Goal: Navigation & Orientation: Understand site structure

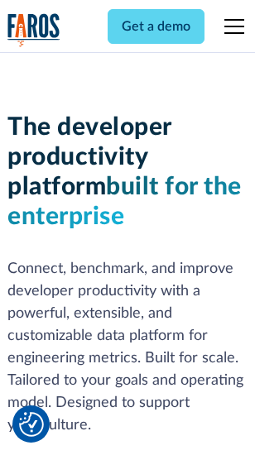
scroll to position [249, 0]
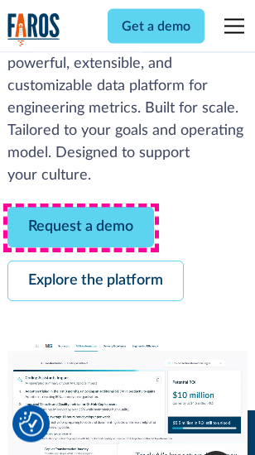
click at [81, 229] on link "Request a demo" at bounding box center [80, 228] width 147 height 41
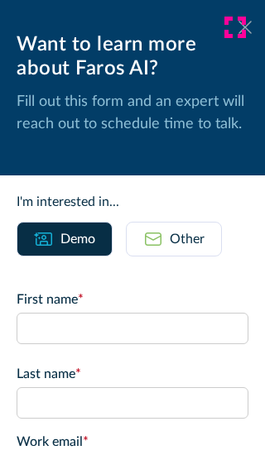
click at [239, 27] on icon at bounding box center [245, 27] width 13 height 12
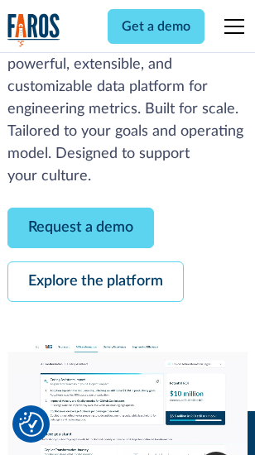
scroll to position [303, 0]
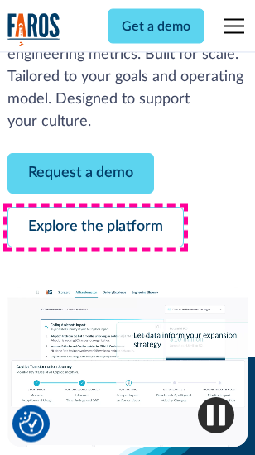
click at [95, 229] on link "Explore the platform" at bounding box center [95, 228] width 176 height 41
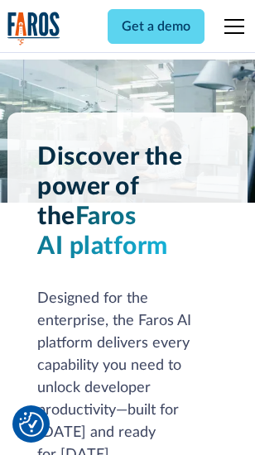
scroll to position [12623, 0]
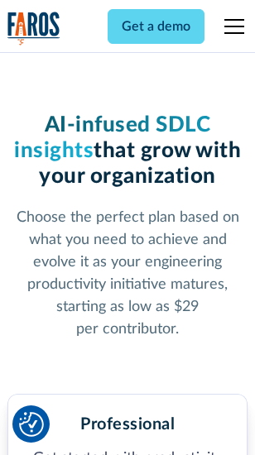
scroll to position [2632, 0]
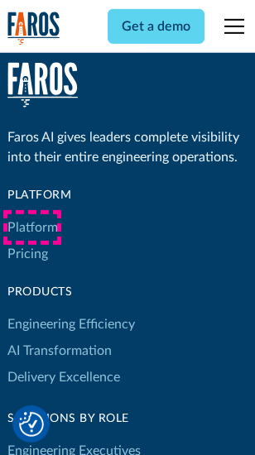
click at [32, 228] on link "Platform" at bounding box center [32, 227] width 51 height 27
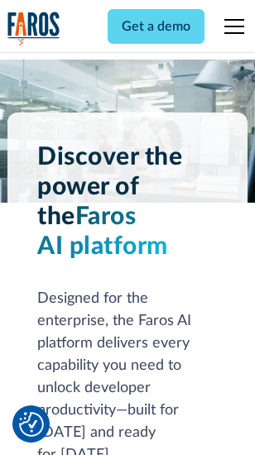
scroll to position [13155, 0]
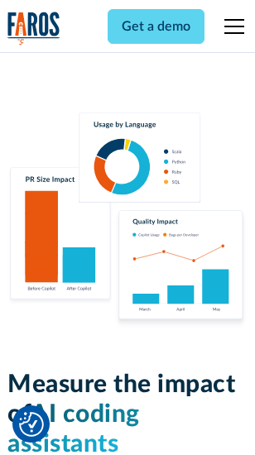
scroll to position [10346, 0]
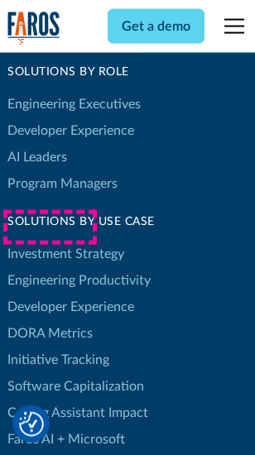
click at [50, 320] on link "DORA Metrics" at bounding box center [49, 333] width 85 height 27
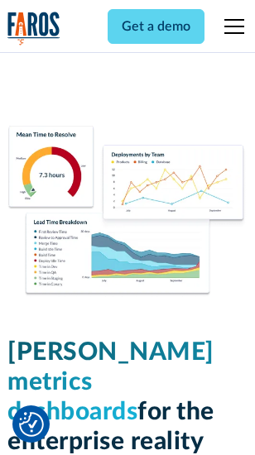
scroll to position [7339, 0]
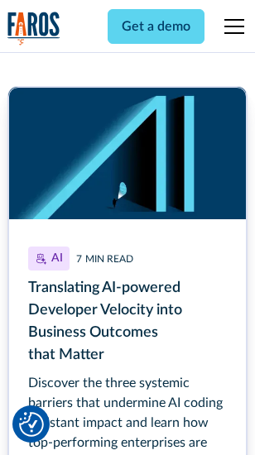
scroll to position [7504, 0]
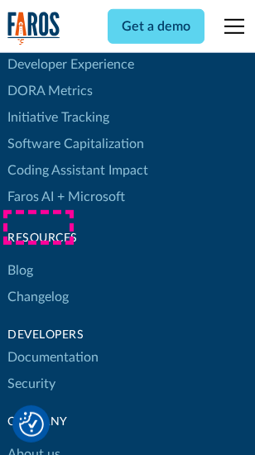
click at [38, 284] on link "Changelog" at bounding box center [37, 297] width 61 height 27
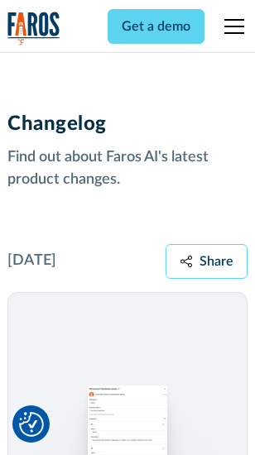
scroll to position [20316, 0]
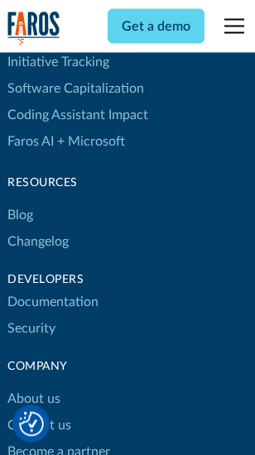
click at [33, 387] on link "About us" at bounding box center [33, 400] width 53 height 27
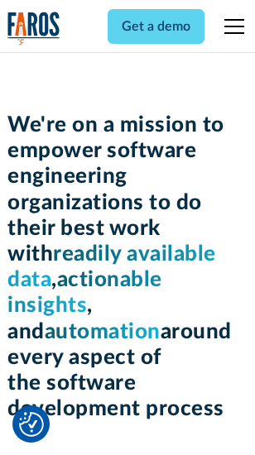
scroll to position [5734, 0]
